Goal: Information Seeking & Learning: Learn about a topic

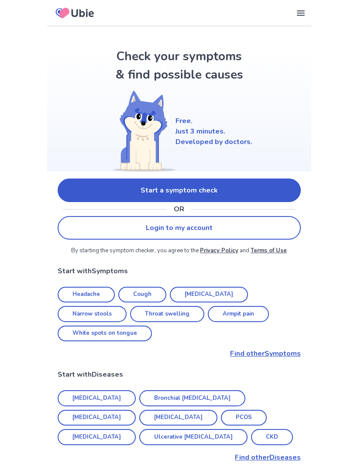
click at [297, 14] on icon at bounding box center [300, 13] width 10 height 10
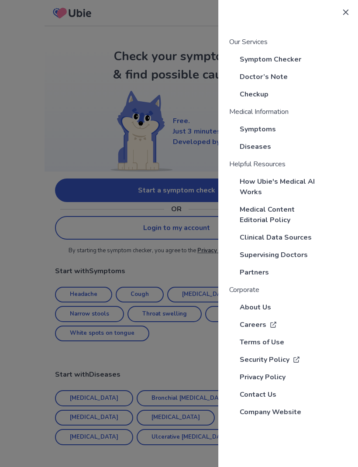
click at [260, 304] on p "About Us" at bounding box center [254, 307] width 31 height 10
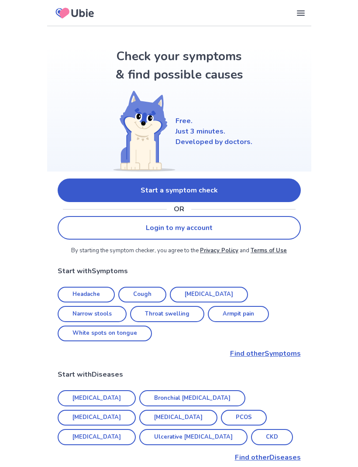
click at [275, 190] on link "Start a symptom check" at bounding box center [179, 190] width 243 height 24
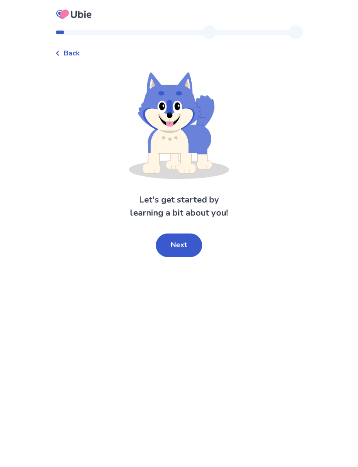
click at [189, 253] on button "Next" at bounding box center [179, 245] width 46 height 24
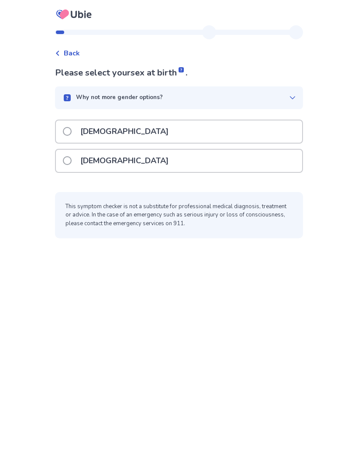
click at [230, 161] on div "[DEMOGRAPHIC_DATA]" at bounding box center [179, 161] width 246 height 22
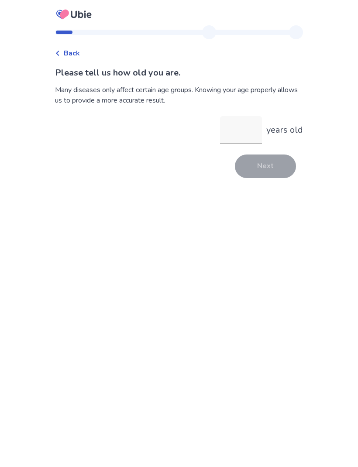
click at [245, 133] on input "years old" at bounding box center [241, 130] width 42 height 28
type input "**"
click at [269, 170] on button "Next" at bounding box center [265, 166] width 61 height 24
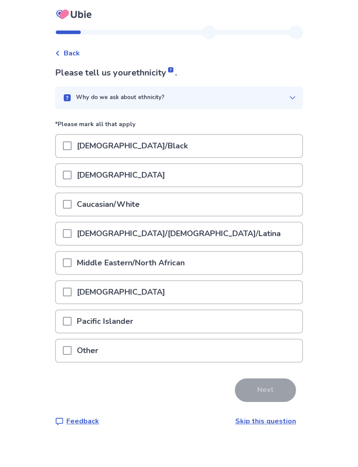
click at [201, 211] on div "Caucasian/White" at bounding box center [179, 204] width 246 height 22
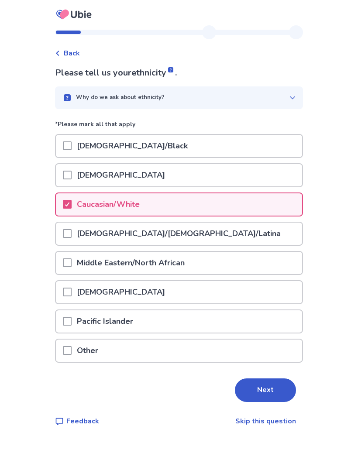
click at [260, 392] on button "Next" at bounding box center [265, 390] width 61 height 24
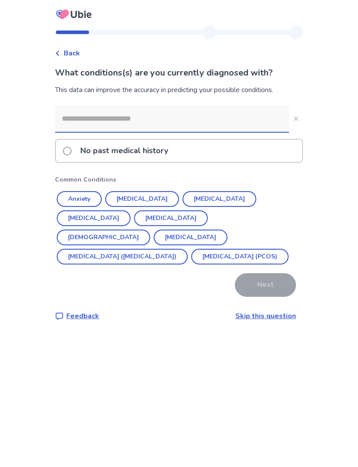
click at [210, 122] on input at bounding box center [172, 119] width 234 height 26
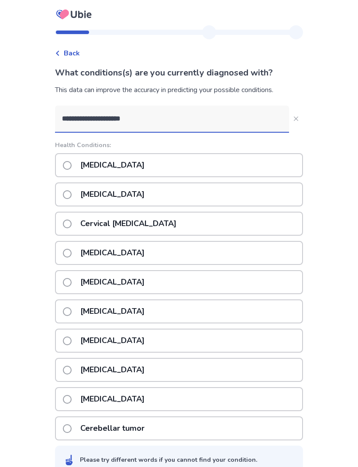
type input "**********"
click at [330, 163] on div "**********" at bounding box center [179, 271] width 358 height 543
click at [294, 119] on icon "Close" at bounding box center [296, 118] width 4 height 4
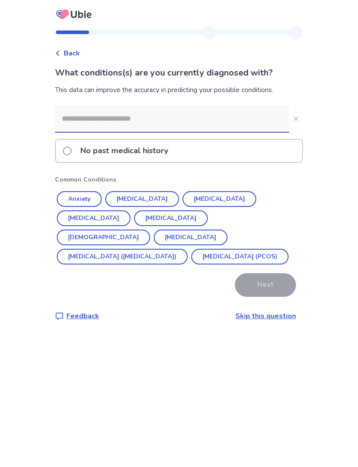
click at [254, 122] on input at bounding box center [172, 119] width 234 height 26
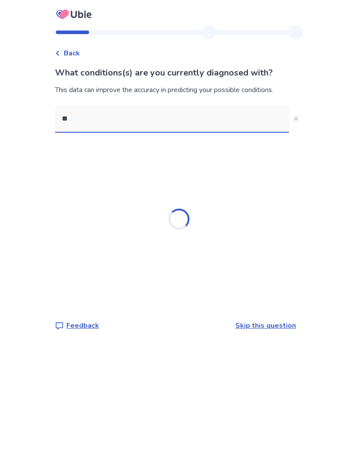
type input "*"
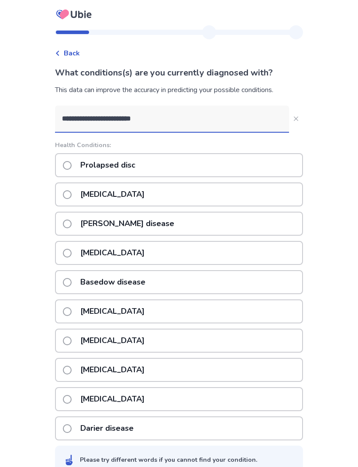
type input "**********"
click at [336, 284] on div "**********" at bounding box center [179, 271] width 358 height 543
click at [294, 116] on button "**********" at bounding box center [296, 119] width 14 height 14
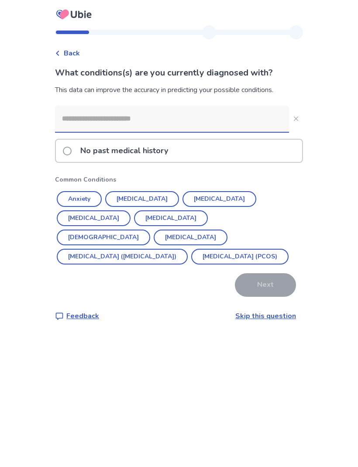
click at [92, 195] on button "Anxiety" at bounding box center [79, 199] width 45 height 16
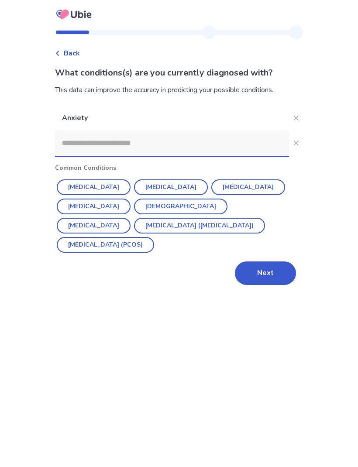
click at [259, 271] on button "Next" at bounding box center [265, 273] width 61 height 24
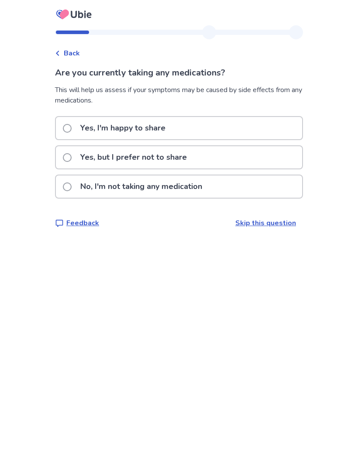
click at [72, 131] on span at bounding box center [67, 128] width 9 height 9
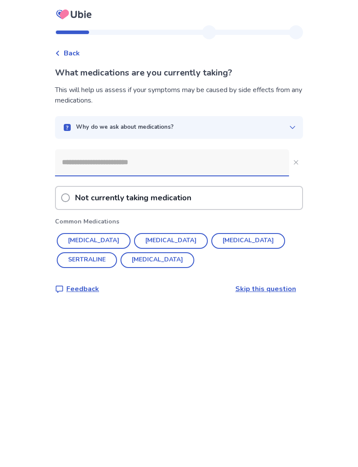
click at [184, 164] on input at bounding box center [172, 162] width 234 height 26
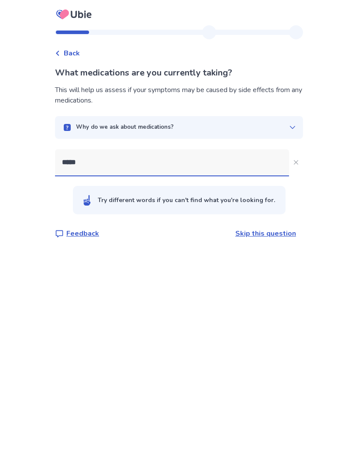
type input "*****"
click at [294, 160] on icon "Close" at bounding box center [296, 162] width 4 height 4
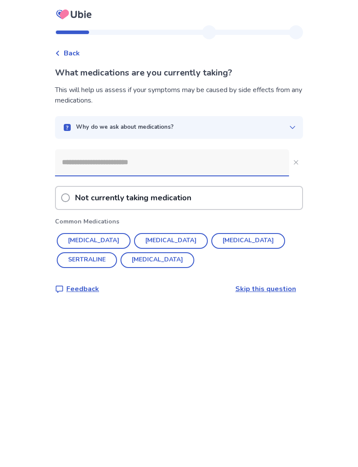
click at [178, 164] on input at bounding box center [172, 162] width 234 height 26
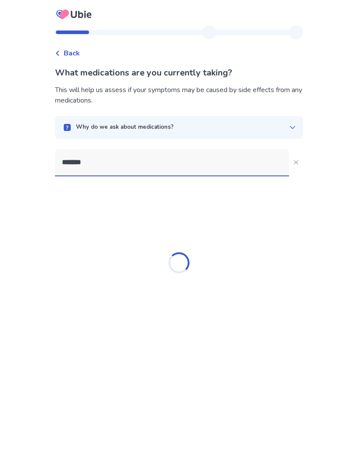
type input "********"
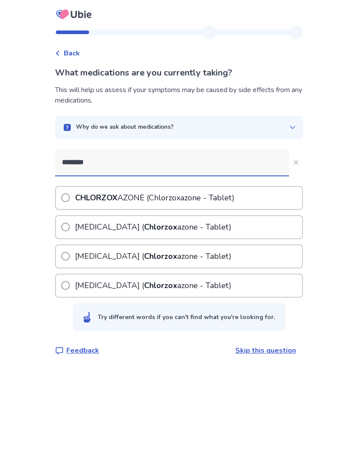
click at [226, 195] on p "CHLORZOX AZONE ( Chlorzox azone - Tablet)" at bounding box center [154, 198] width 163 height 22
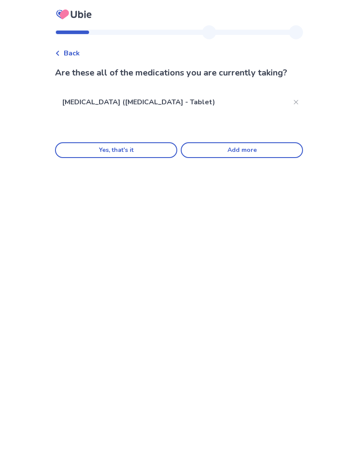
click at [232, 146] on button "Add more" at bounding box center [242, 150] width 122 height 16
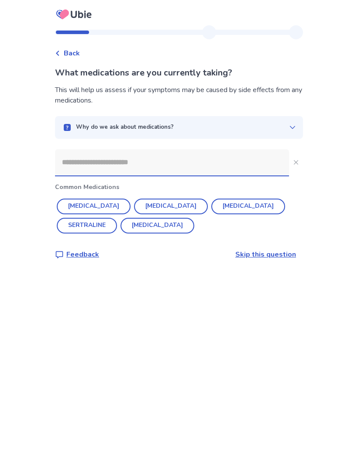
click at [193, 169] on input at bounding box center [172, 162] width 234 height 26
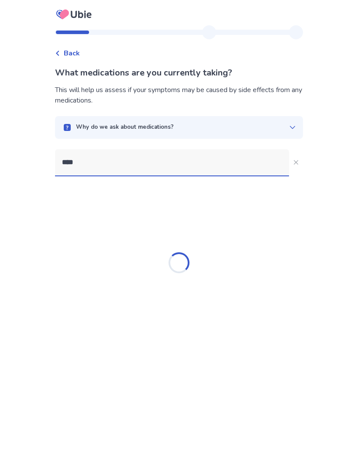
type input "*****"
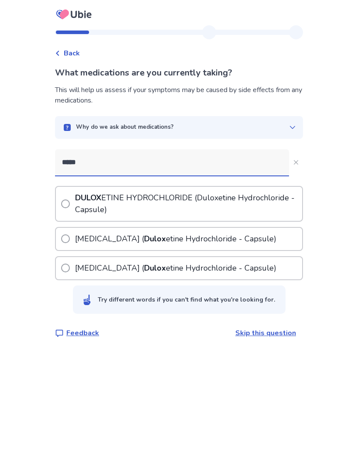
click at [210, 241] on p "[MEDICAL_DATA] ( Dulox etine Hydrochloride - Capsule)" at bounding box center [175, 239] width 205 height 22
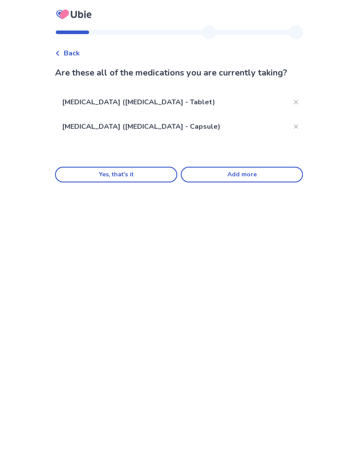
click at [243, 176] on button "Add more" at bounding box center [242, 175] width 122 height 16
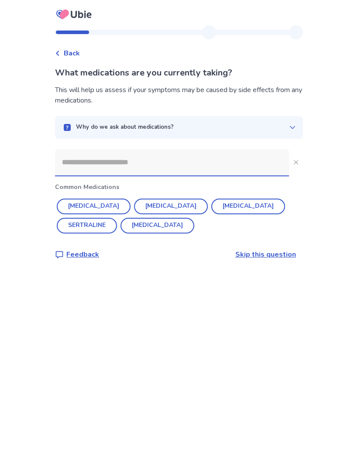
click at [168, 164] on input at bounding box center [172, 162] width 234 height 26
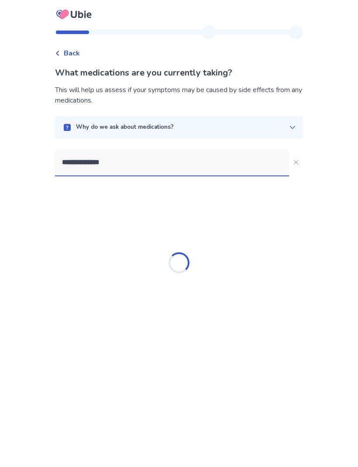
type input "**********"
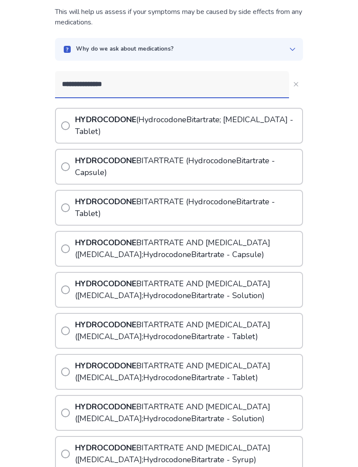
scroll to position [78, 0]
click at [277, 249] on p "[MEDICAL_DATA] ([MEDICAL_DATA] - Capsule)" at bounding box center [187, 249] width 229 height 34
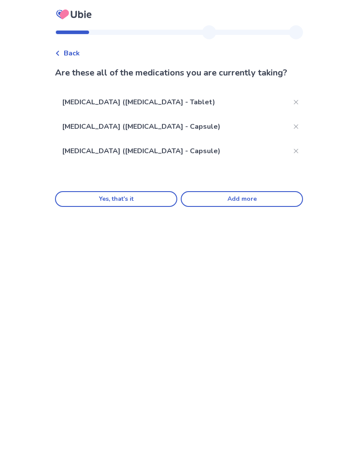
scroll to position [29, 0]
click at [154, 191] on button "Yes, that's it" at bounding box center [116, 199] width 122 height 16
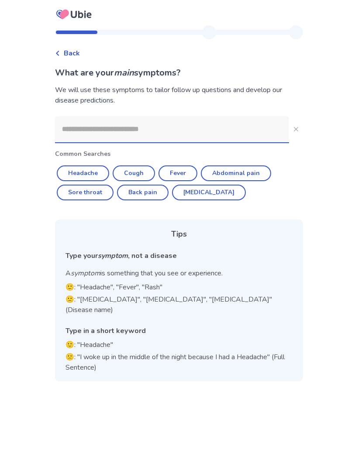
click at [150, 193] on button "Back pain" at bounding box center [142, 192] width 51 height 16
type input "*********"
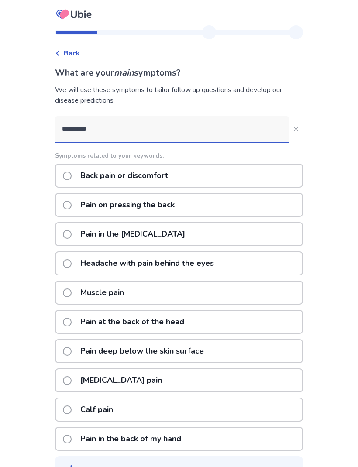
click at [72, 174] on span at bounding box center [67, 175] width 9 height 9
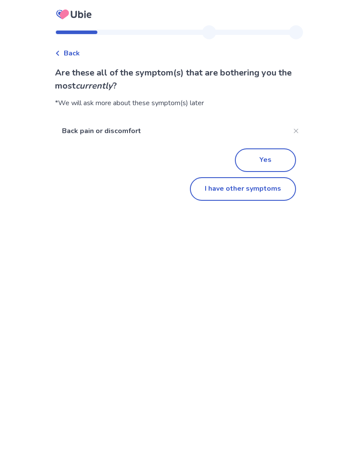
click at [75, 206] on div "Back Are these all of the symptom(s) that are bothering you the most currently …" at bounding box center [179, 118] width 262 height 186
click at [73, 49] on span "Back" at bounding box center [72, 53] width 16 height 10
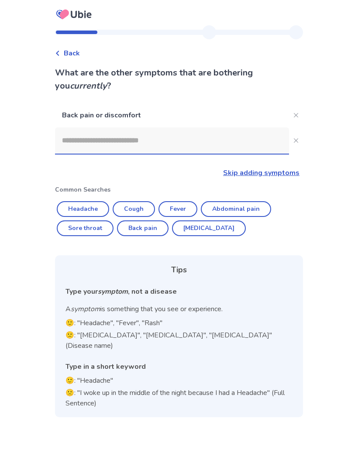
click at [157, 230] on button "Back pain" at bounding box center [142, 228] width 51 height 16
type input "*********"
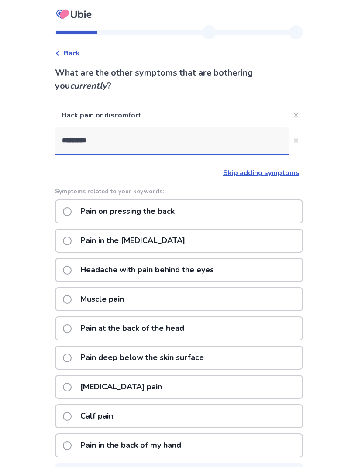
click at [72, 212] on span at bounding box center [67, 211] width 9 height 9
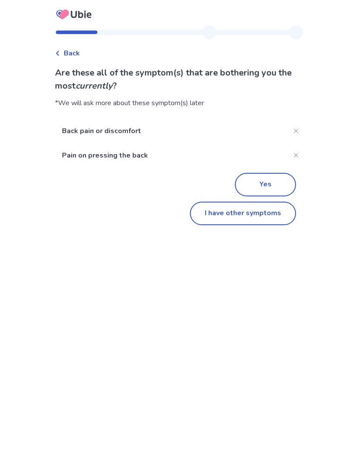
click at [260, 216] on button "I have other symptoms" at bounding box center [243, 213] width 106 height 24
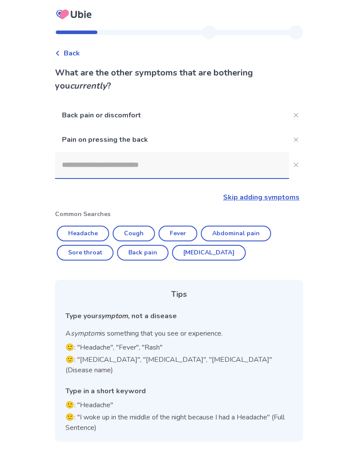
click at [294, 137] on icon "Close" at bounding box center [296, 139] width 4 height 4
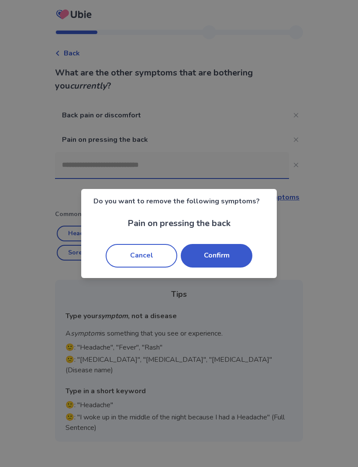
click at [220, 256] on button "Confirm" at bounding box center [217, 256] width 72 height 24
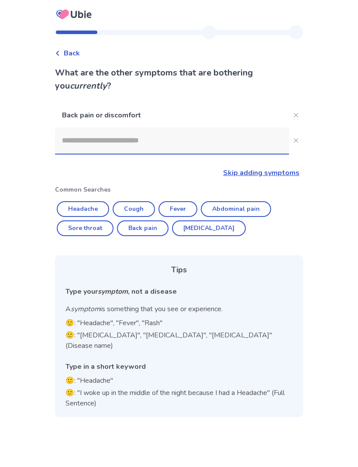
click at [292, 111] on button "Close" at bounding box center [296, 115] width 14 height 14
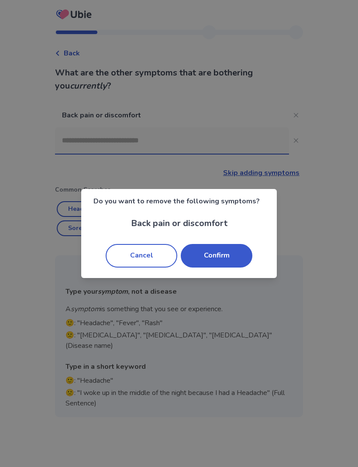
click at [227, 256] on button "Confirm" at bounding box center [217, 256] width 72 height 24
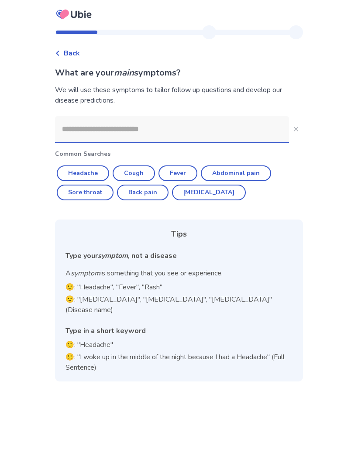
click at [153, 190] on button "Back pain" at bounding box center [142, 192] width 51 height 16
type input "*********"
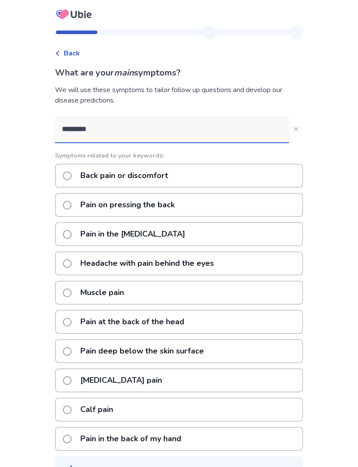
click at [201, 296] on div "Muscle pain" at bounding box center [179, 292] width 248 height 24
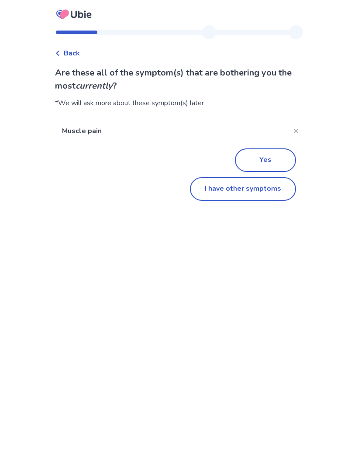
click at [251, 188] on button "I have other symptoms" at bounding box center [243, 189] width 106 height 24
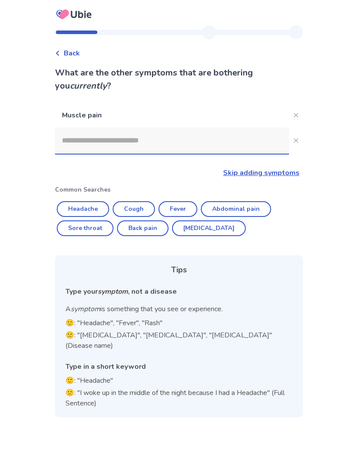
click at [153, 229] on button "Back pain" at bounding box center [142, 228] width 51 height 16
type input "*********"
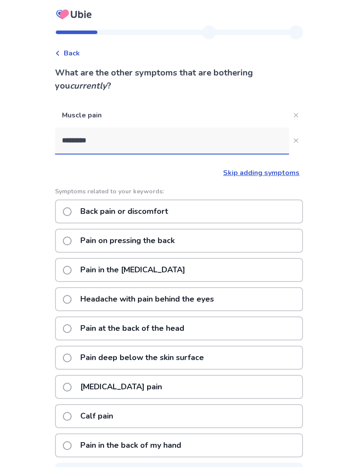
click at [221, 205] on div "Back pain or discomfort" at bounding box center [179, 211] width 248 height 24
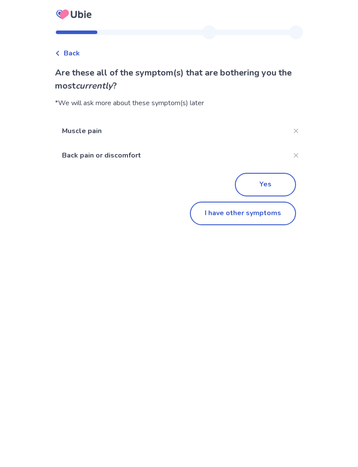
click at [232, 218] on button "I have other symptoms" at bounding box center [243, 213] width 106 height 24
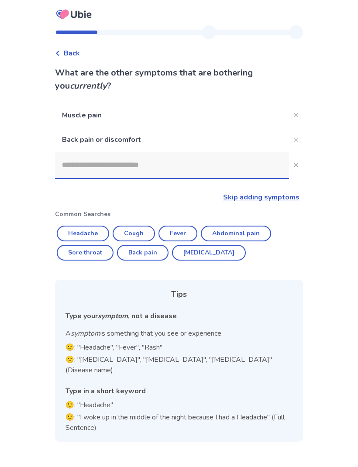
click at [185, 157] on input at bounding box center [172, 165] width 234 height 26
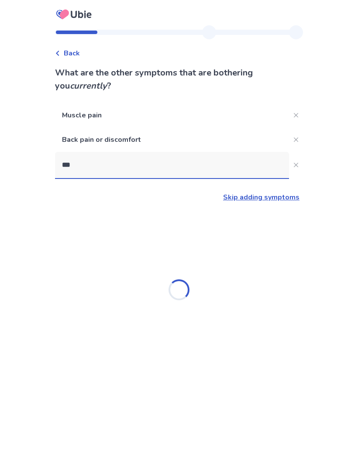
type input "****"
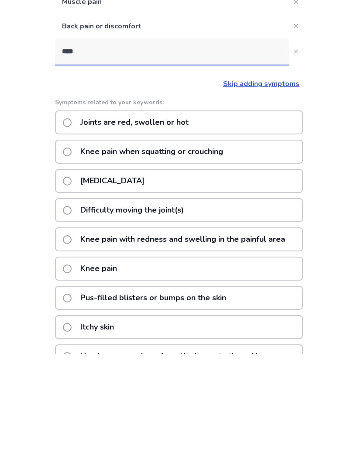
click at [229, 370] on div "Knee pain" at bounding box center [179, 382] width 248 height 24
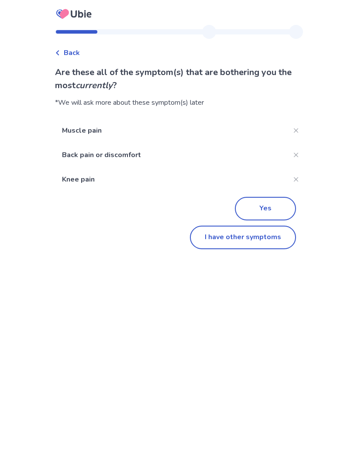
click at [260, 238] on button "I have other symptoms" at bounding box center [243, 238] width 106 height 24
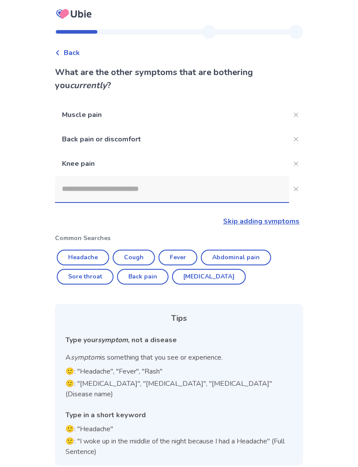
scroll to position [29, 0]
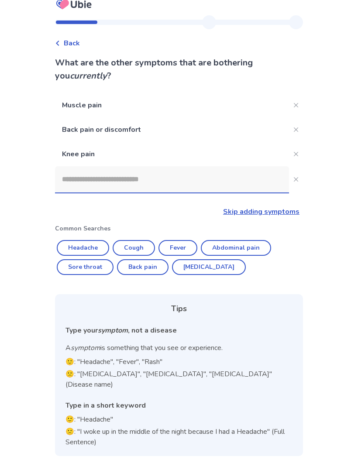
click at [207, 167] on input at bounding box center [172, 180] width 234 height 26
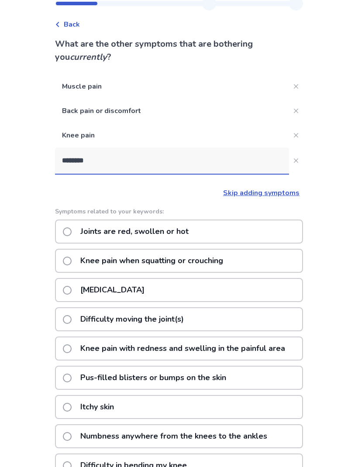
type input "*********"
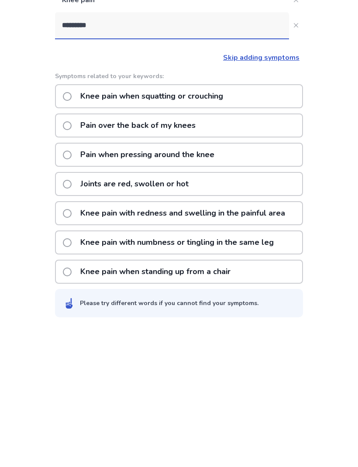
click at [195, 370] on p "Knee pain with numbness or tingling in the same leg" at bounding box center [177, 381] width 204 height 22
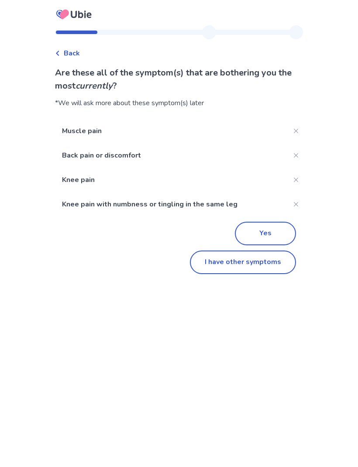
click at [240, 260] on button "I have other symptoms" at bounding box center [243, 262] width 106 height 24
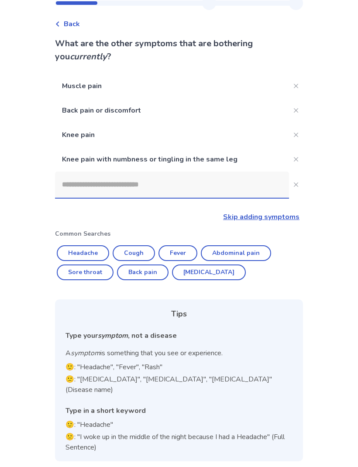
click at [199, 183] on input at bounding box center [172, 185] width 234 height 26
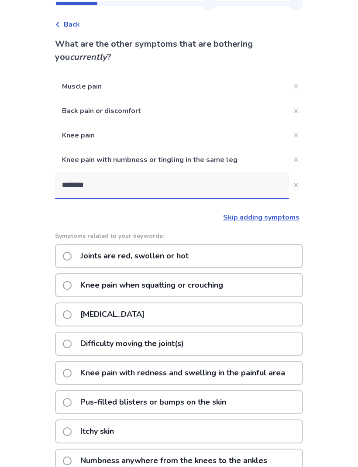
type input "*********"
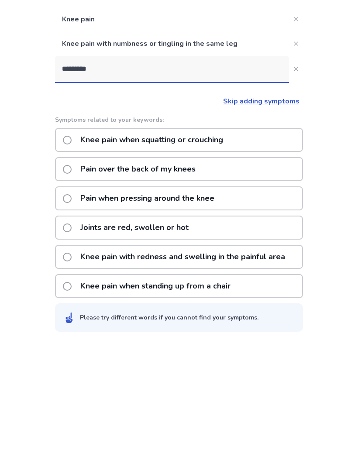
click at [164, 400] on p "Knee pain when standing up from a chair" at bounding box center [155, 411] width 160 height 22
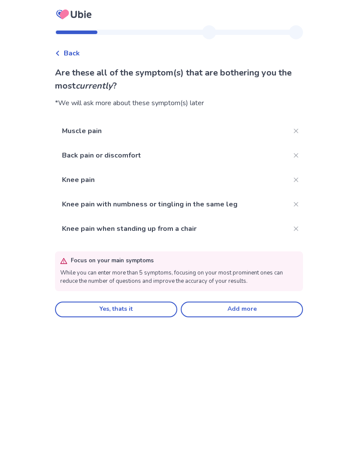
click at [157, 310] on button "Yes, thats it" at bounding box center [116, 309] width 122 height 16
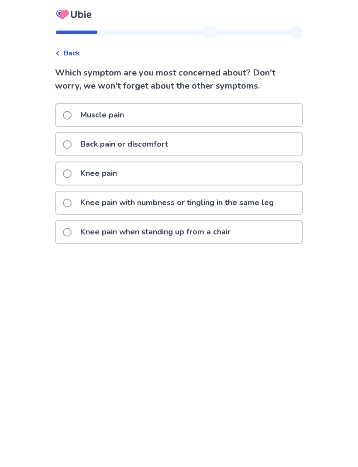
click at [72, 175] on span at bounding box center [67, 173] width 9 height 9
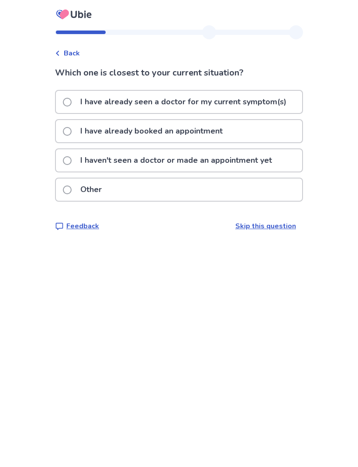
click at [212, 126] on p "I have already booked an appointment" at bounding box center [151, 131] width 153 height 22
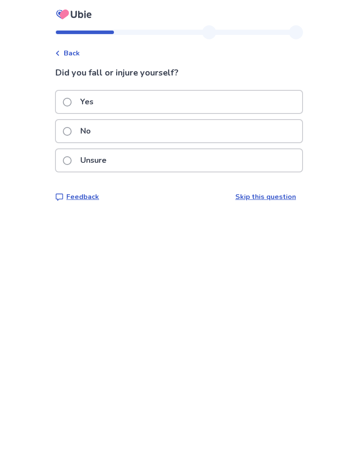
click at [240, 102] on div "Yes" at bounding box center [179, 102] width 246 height 22
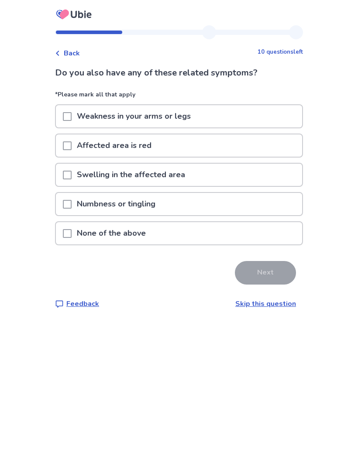
click at [195, 205] on div "Numbness or tingling" at bounding box center [179, 204] width 246 height 22
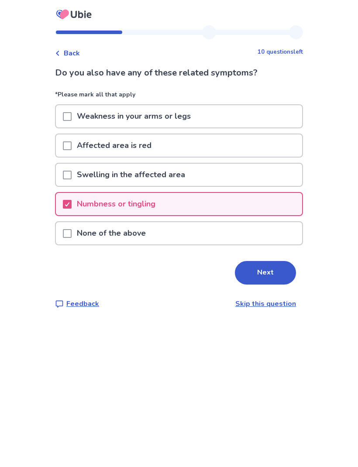
click at [239, 108] on div "Weakness in your arms or legs" at bounding box center [179, 116] width 246 height 22
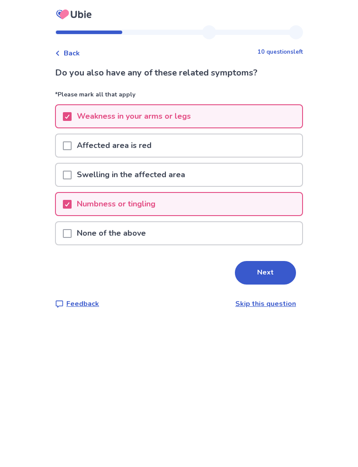
click at [256, 277] on button "Next" at bounding box center [265, 273] width 61 height 24
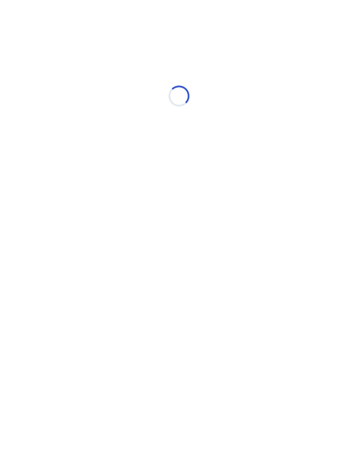
select select "*"
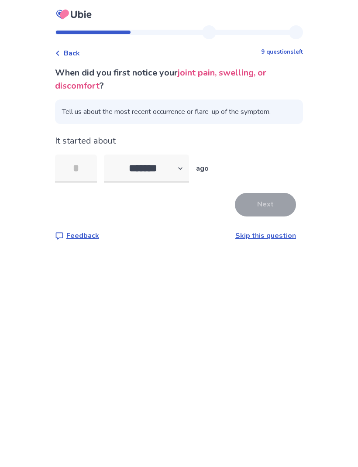
click at [83, 166] on input "tel" at bounding box center [76, 168] width 42 height 28
type input "**"
click at [183, 170] on select "******* ****** ******* ******** *******" at bounding box center [146, 168] width 85 height 28
select select "*"
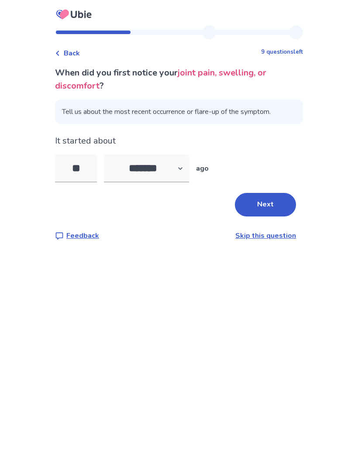
click at [274, 201] on button "Next" at bounding box center [265, 205] width 61 height 24
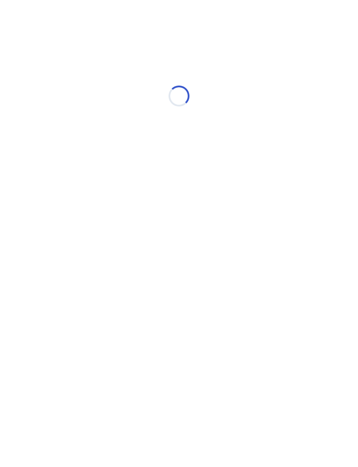
select select "*"
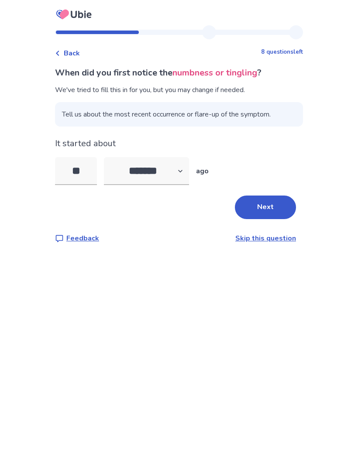
click at [210, 112] on span "Tell us about the most recent occurrence or flare-up of the symptom." at bounding box center [179, 114] width 248 height 24
click at [89, 174] on input "**" at bounding box center [76, 171] width 42 height 28
type input "*"
click at [183, 172] on select "******* ****** ******* ******** *******" at bounding box center [146, 171] width 85 height 28
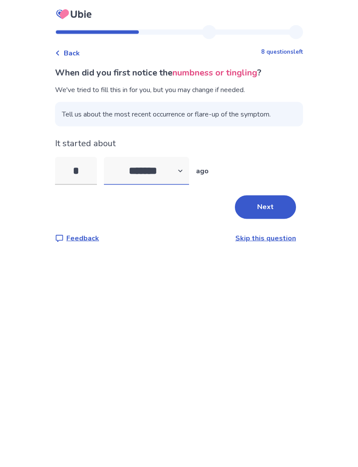
scroll to position [0, 0]
select select "*"
click at [262, 203] on button "Next" at bounding box center [265, 207] width 61 height 24
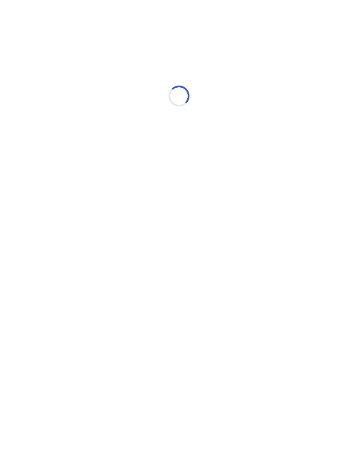
select select "*"
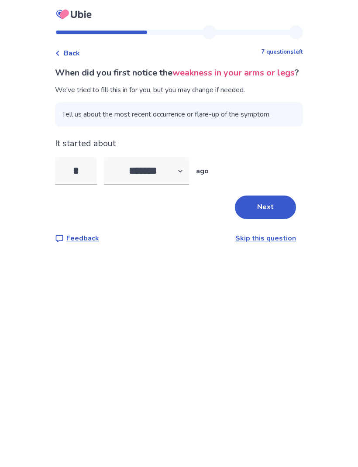
click at [261, 219] on button "Next" at bounding box center [265, 207] width 61 height 24
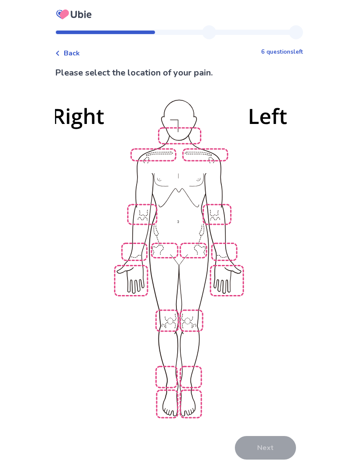
click at [164, 310] on img at bounding box center [178, 257] width 495 height 335
click at [190, 308] on img at bounding box center [178, 257] width 495 height 335
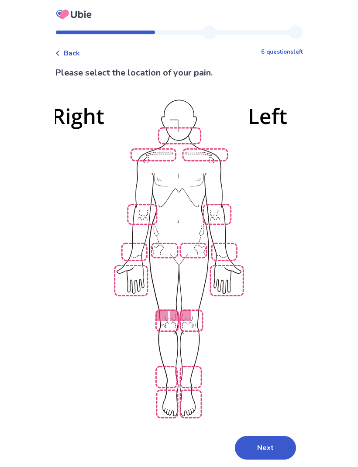
click at [166, 361] on img at bounding box center [178, 257] width 495 height 335
click at [190, 365] on img at bounding box center [178, 257] width 495 height 335
click at [166, 153] on img at bounding box center [178, 257] width 495 height 335
click at [201, 155] on img at bounding box center [178, 257] width 495 height 335
click at [189, 136] on img at bounding box center [178, 257] width 495 height 335
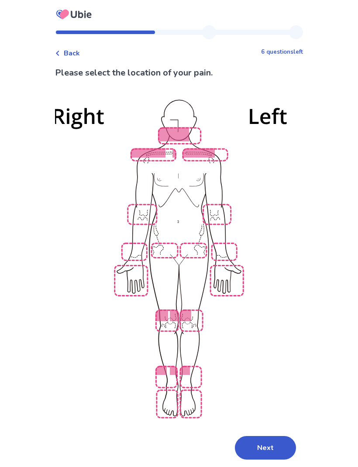
click at [164, 240] on img at bounding box center [178, 257] width 495 height 335
click at [263, 436] on button "Next" at bounding box center [265, 448] width 61 height 24
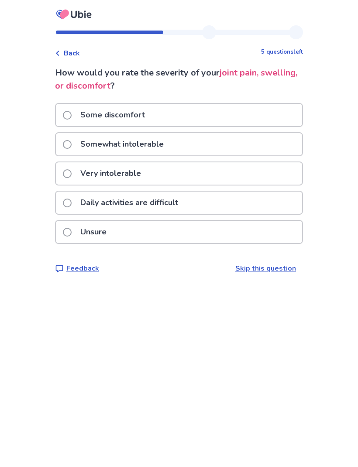
click at [193, 181] on div "Very intolerable" at bounding box center [179, 173] width 246 height 22
click at [141, 177] on p "Very intolerable" at bounding box center [110, 173] width 71 height 22
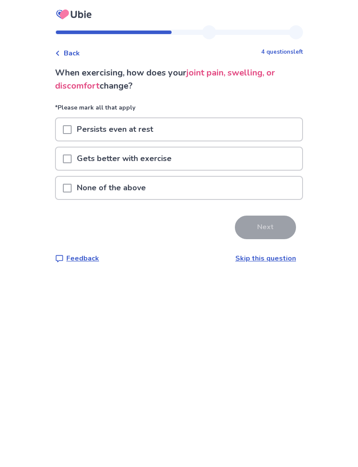
click at [70, 126] on span at bounding box center [67, 129] width 9 height 9
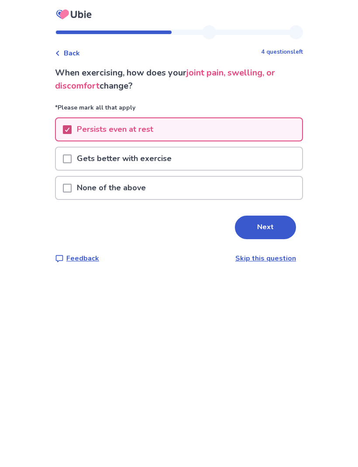
click at [263, 221] on button "Next" at bounding box center [265, 227] width 61 height 24
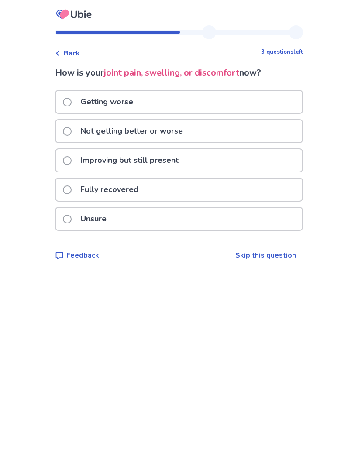
click at [244, 100] on div "Getting worse" at bounding box center [179, 102] width 246 height 22
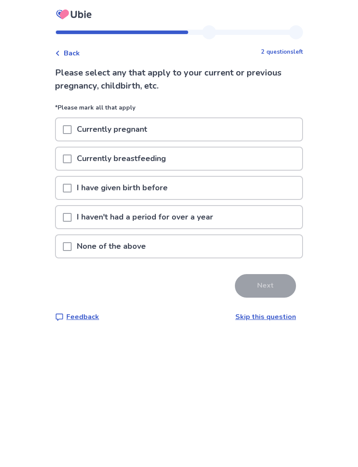
click at [72, 192] on span at bounding box center [67, 188] width 9 height 9
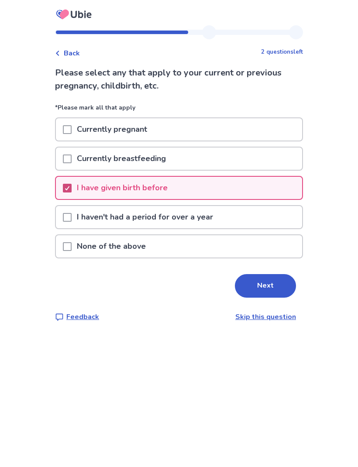
click at [72, 221] on span at bounding box center [67, 217] width 9 height 9
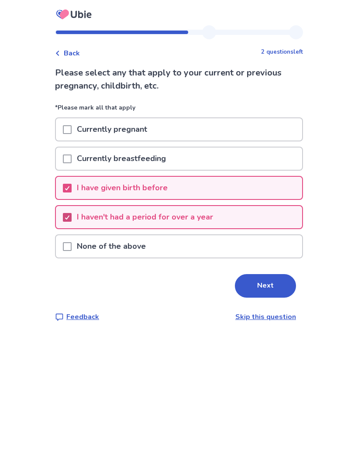
click at [260, 284] on button "Next" at bounding box center [265, 286] width 61 height 24
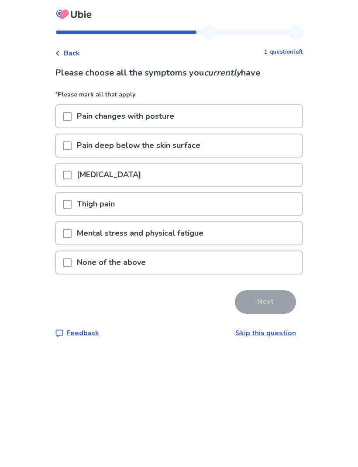
click at [188, 118] on div "Pain changes with posture" at bounding box center [179, 116] width 246 height 22
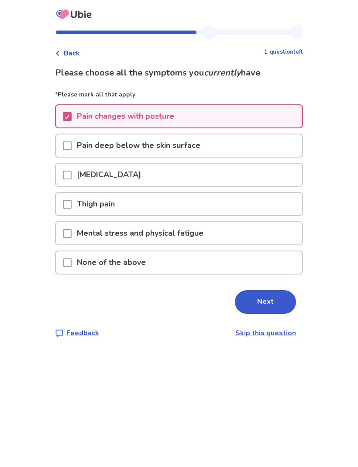
click at [200, 146] on p "Pain deep below the skin surface" at bounding box center [139, 145] width 134 height 22
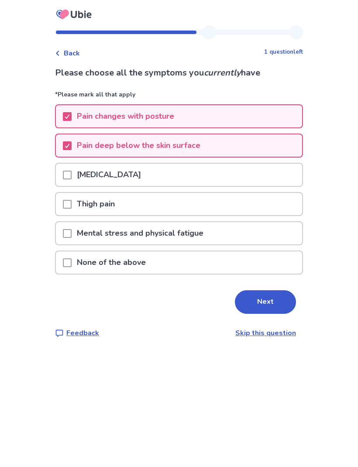
click at [177, 171] on div "[MEDICAL_DATA]" at bounding box center [179, 175] width 246 height 22
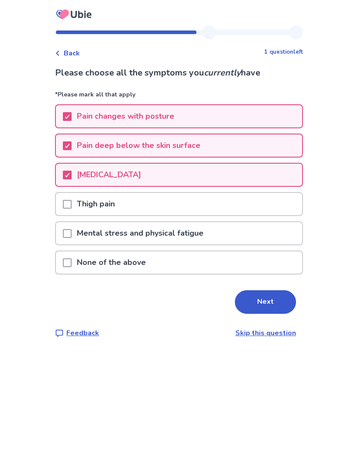
click at [165, 203] on div "Thigh pain" at bounding box center [179, 204] width 246 height 22
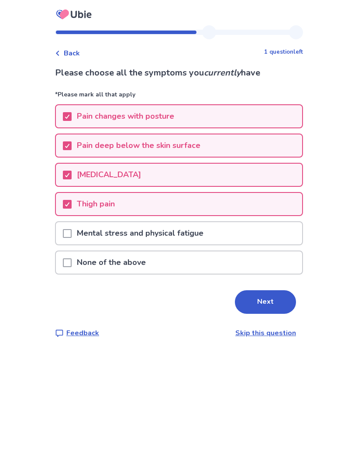
click at [174, 236] on p "Mental stress and physical fatigue" at bounding box center [140, 233] width 137 height 22
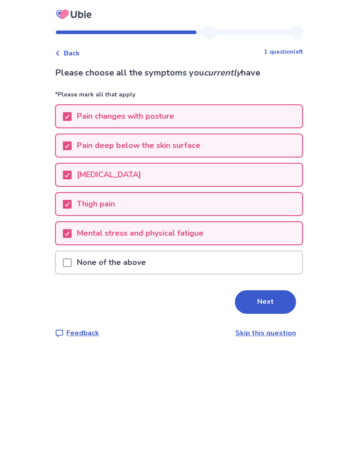
click at [273, 304] on button "Next" at bounding box center [265, 302] width 61 height 24
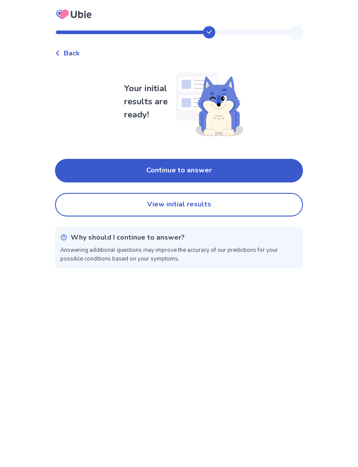
click at [249, 170] on button "Continue to answer" at bounding box center [179, 171] width 248 height 24
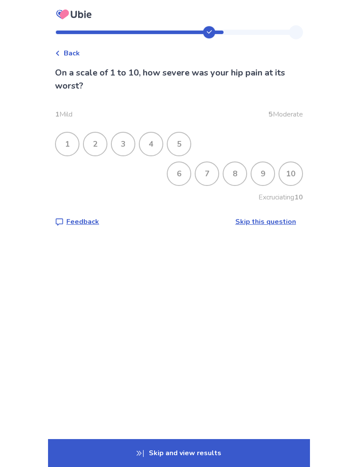
click at [231, 171] on div "8" at bounding box center [234, 173] width 23 height 23
click at [284, 176] on div "10" at bounding box center [290, 173] width 23 height 23
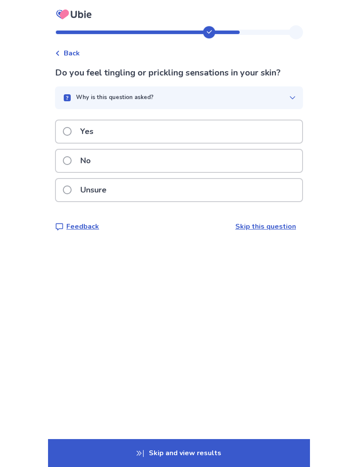
click at [239, 127] on div "Yes" at bounding box center [179, 131] width 246 height 22
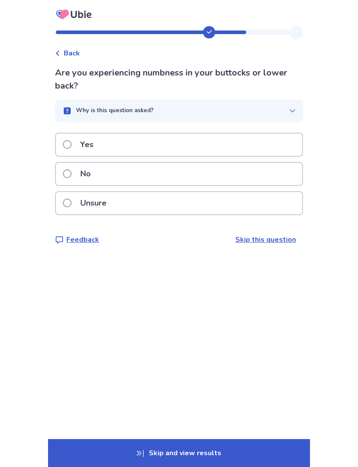
click at [215, 147] on div "Yes" at bounding box center [179, 144] width 246 height 22
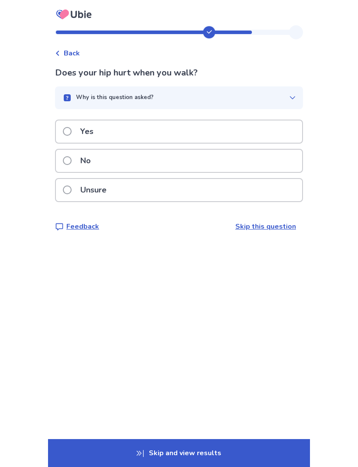
click at [177, 130] on div "Yes" at bounding box center [179, 131] width 246 height 22
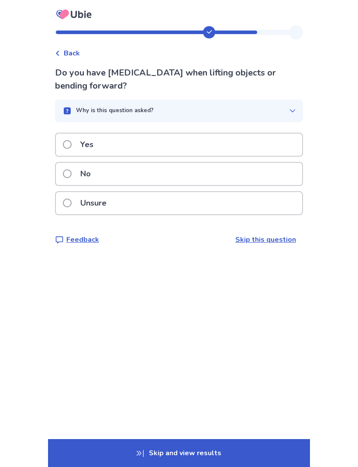
click at [263, 146] on div "Yes" at bounding box center [179, 144] width 246 height 22
click at [283, 148] on div "Yes" at bounding box center [179, 144] width 246 height 22
click at [232, 205] on div "Unsure" at bounding box center [179, 203] width 246 height 22
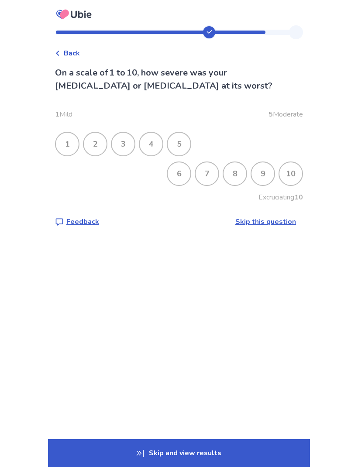
click at [289, 178] on div "10" at bounding box center [290, 173] width 23 height 23
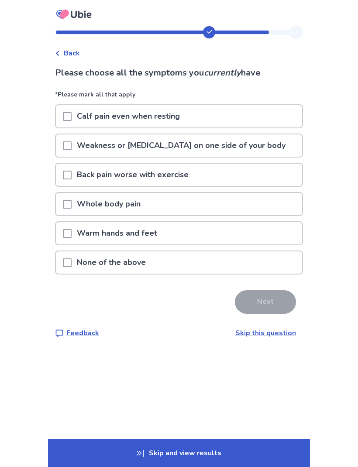
click at [204, 176] on div "Back pain worse with exercise" at bounding box center [179, 175] width 246 height 22
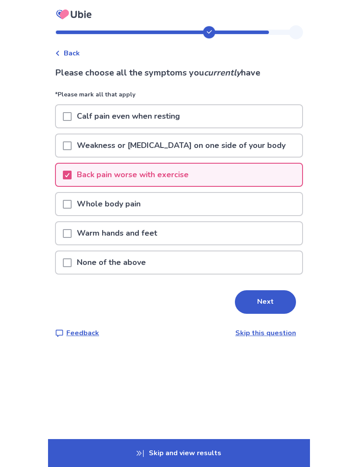
click at [186, 202] on div "Whole body pain" at bounding box center [179, 204] width 246 height 22
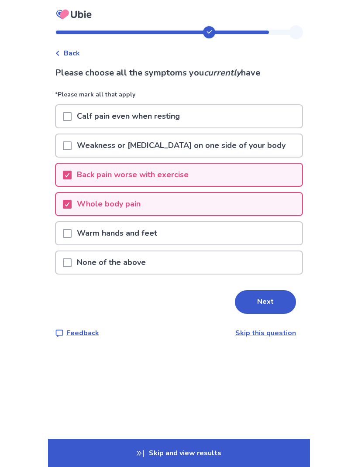
click at [265, 302] on button "Next" at bounding box center [265, 302] width 61 height 24
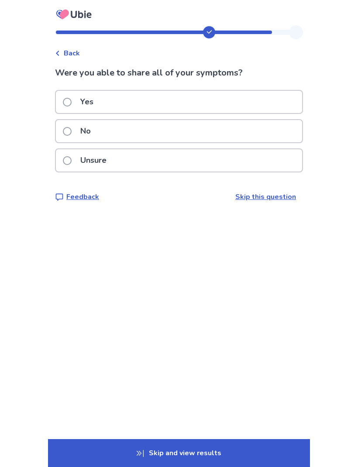
click at [192, 104] on div "Yes" at bounding box center [179, 102] width 246 height 22
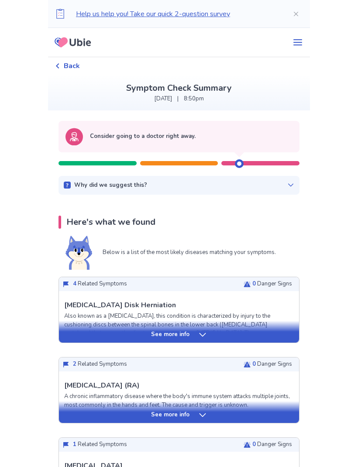
click at [195, 331] on div "See more info" at bounding box center [179, 334] width 240 height 9
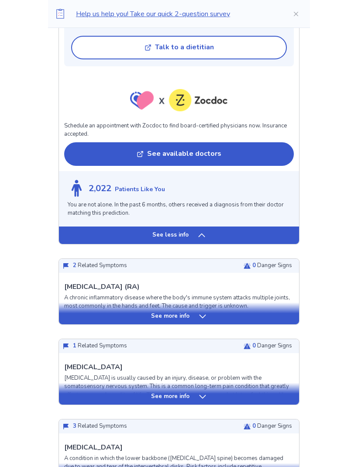
scroll to position [787, 0]
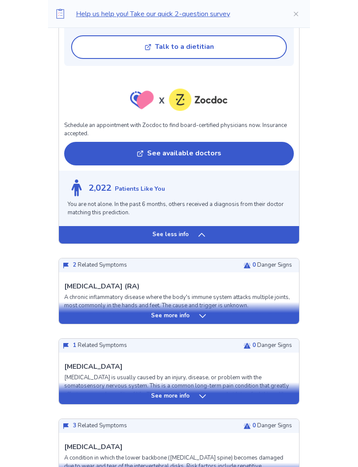
click at [215, 312] on div "See more info" at bounding box center [179, 316] width 240 height 9
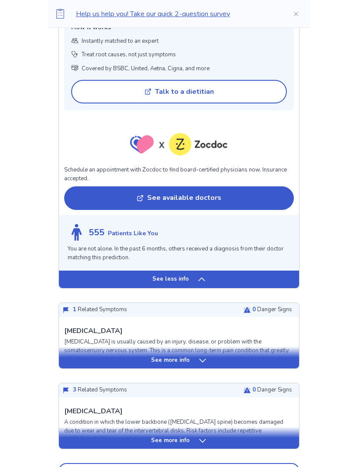
scroll to position [1441, 0]
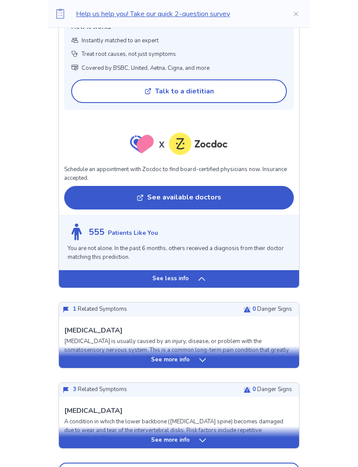
click at [204, 350] on div "See more info" at bounding box center [179, 357] width 240 height 22
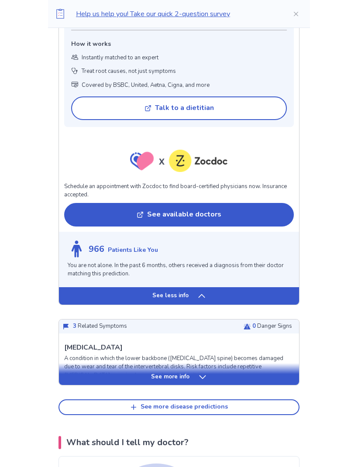
scroll to position [2251, 0]
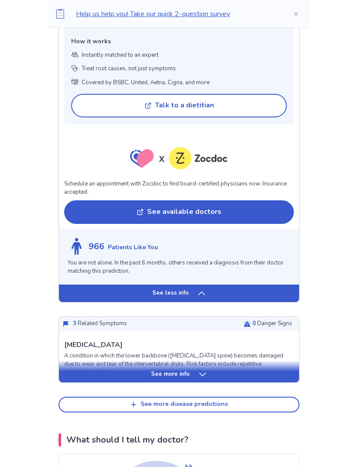
click at [241, 370] on div "See more info" at bounding box center [179, 374] width 240 height 9
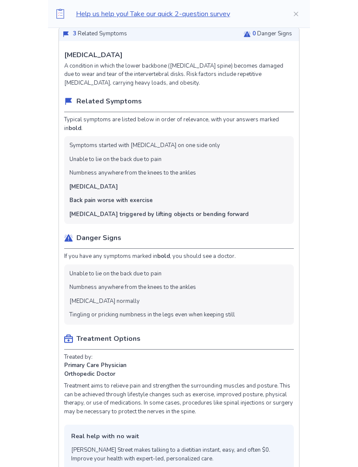
scroll to position [2543, 0]
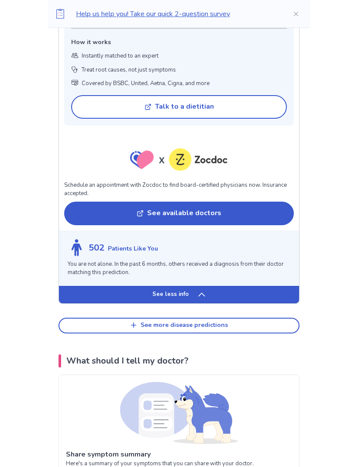
click at [250, 318] on button "See more disease predictions" at bounding box center [178, 326] width 241 height 16
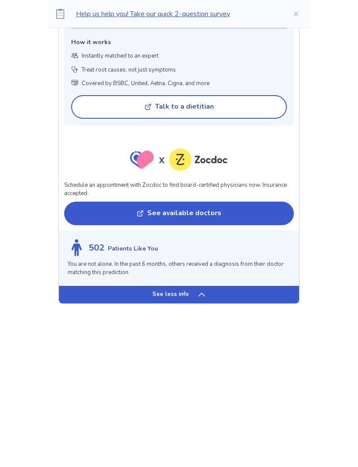
scroll to position [2985, 0]
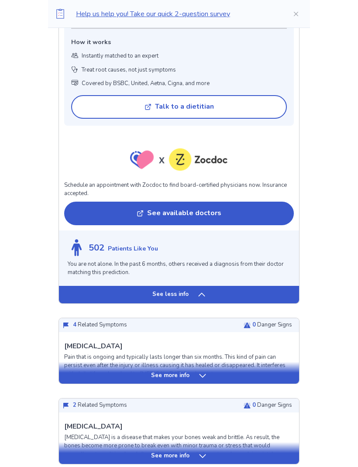
click at [227, 371] on div "See more info" at bounding box center [179, 375] width 240 height 9
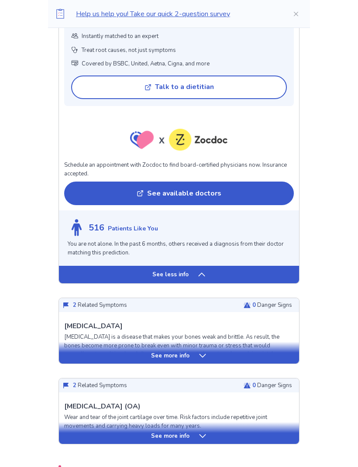
scroll to position [3613, 0]
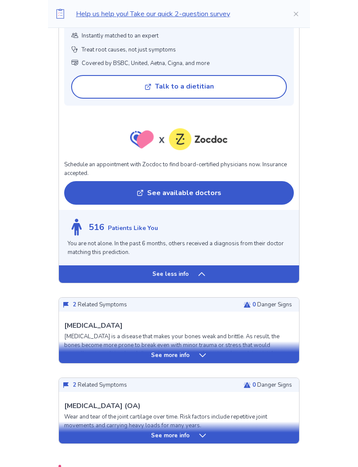
click at [202, 434] on icon at bounding box center [202, 435] width 7 height 3
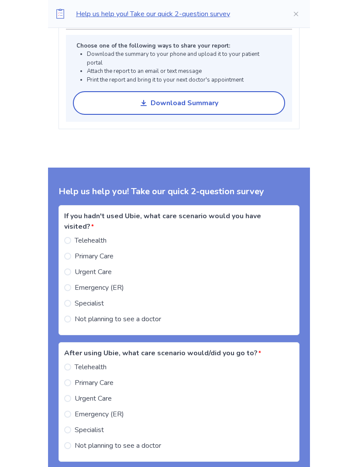
scroll to position [4802, 0]
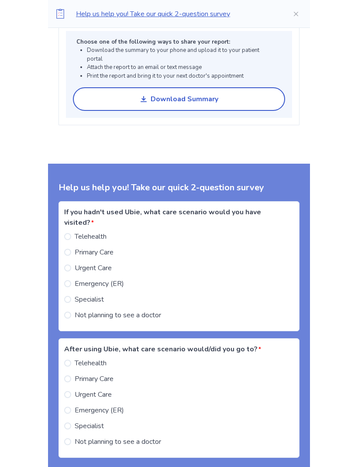
click at [67, 218] on div "If you hadn't used Ubie, what care scenario would you have visited? * Telehealt…" at bounding box center [178, 266] width 241 height 130
click at [71, 249] on span at bounding box center [67, 252] width 7 height 7
click at [70, 375] on span at bounding box center [67, 378] width 7 height 7
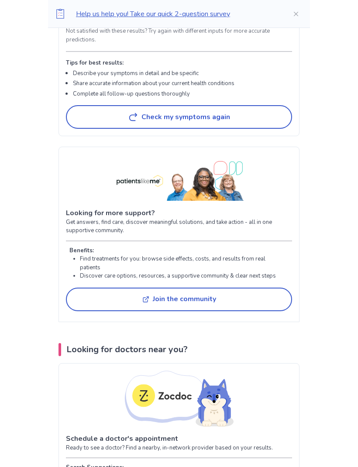
scroll to position [5225, 0]
